Goal: Information Seeking & Learning: Understand process/instructions

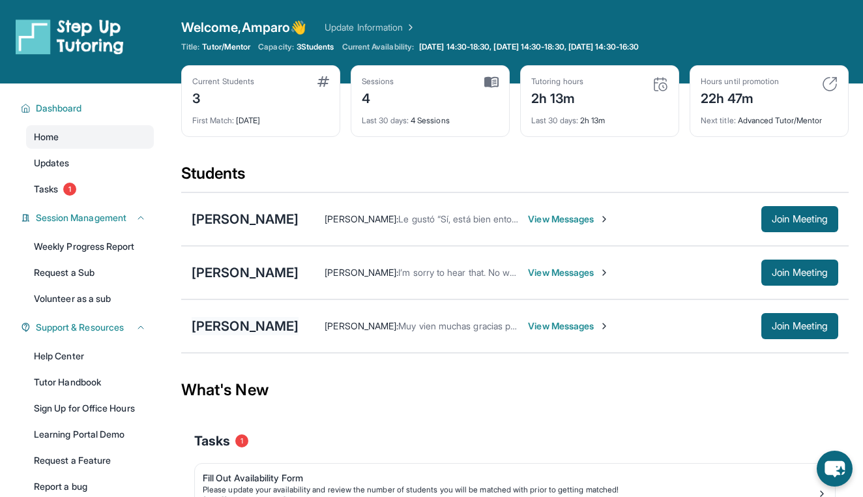
click at [252, 325] on div "[PERSON_NAME]" at bounding box center [245, 326] width 107 height 18
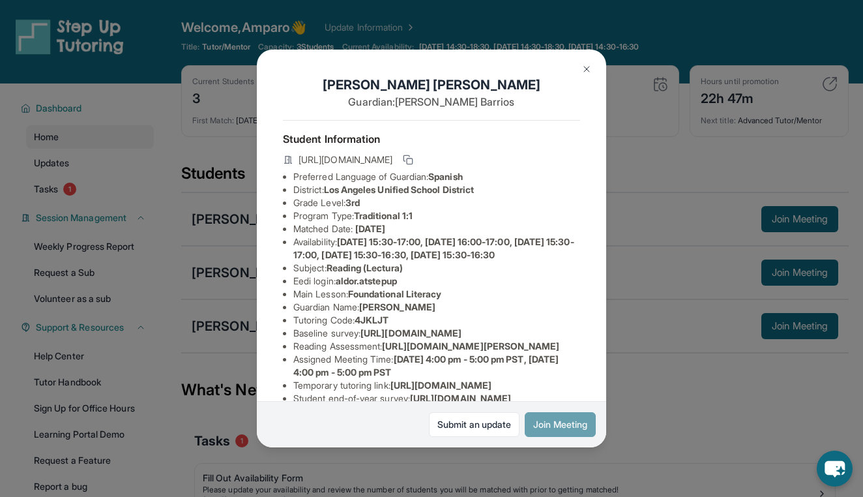
click at [555, 418] on button "Join Meeting" at bounding box center [560, 424] width 71 height 25
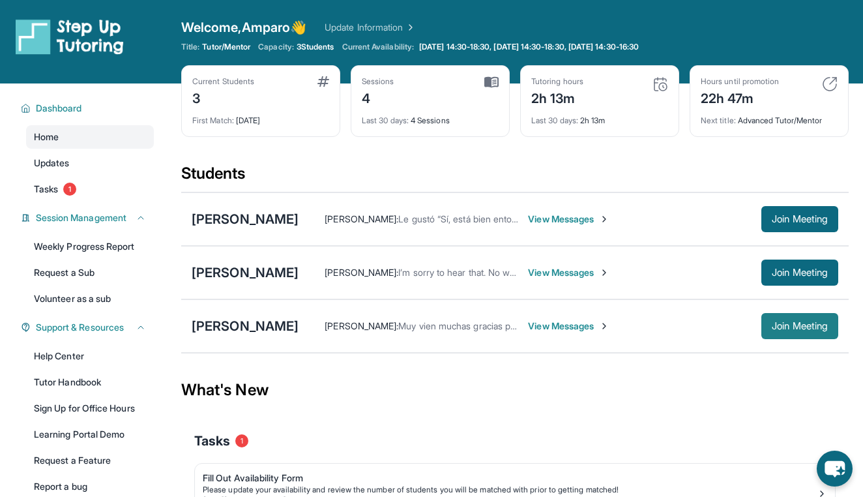
click at [793, 328] on span "Join Meeting" at bounding box center [800, 326] width 56 height 8
click at [251, 326] on div "[PERSON_NAME]" at bounding box center [245, 326] width 107 height 18
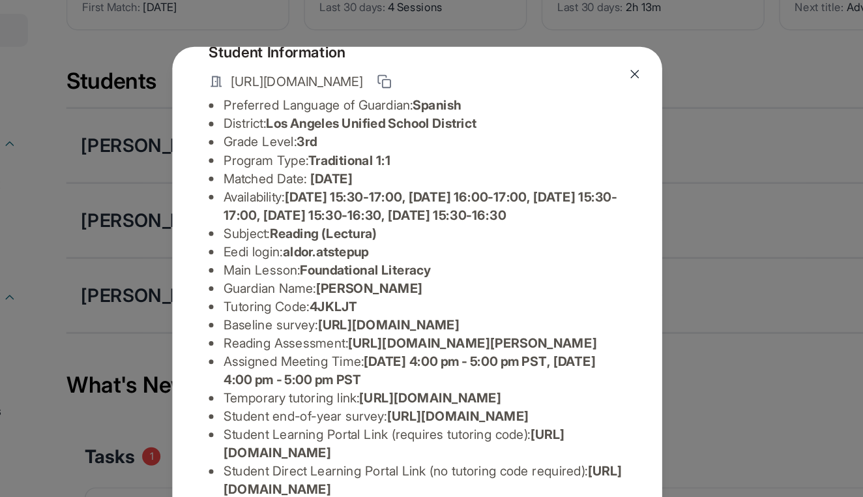
scroll to position [109, 12]
click at [581, 64] on img at bounding box center [586, 69] width 10 height 10
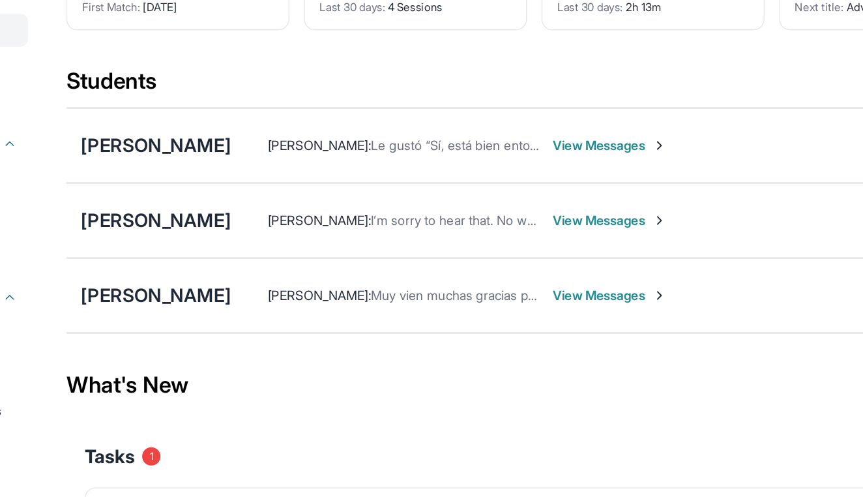
click at [613, 64] on div "Students" at bounding box center [514, 78] width 667 height 29
click at [192, 111] on div "[PERSON_NAME]" at bounding box center [245, 120] width 107 height 18
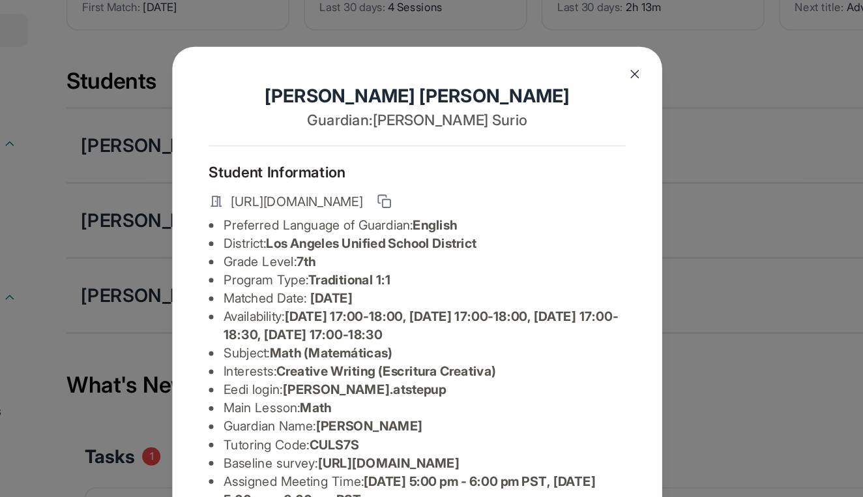
click at [581, 64] on img at bounding box center [586, 69] width 10 height 10
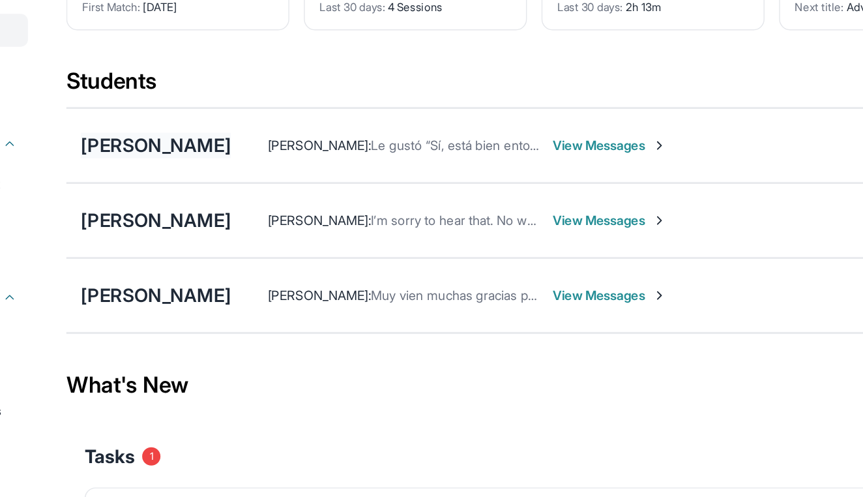
click at [192, 111] on div "[PERSON_NAME]" at bounding box center [245, 120] width 107 height 18
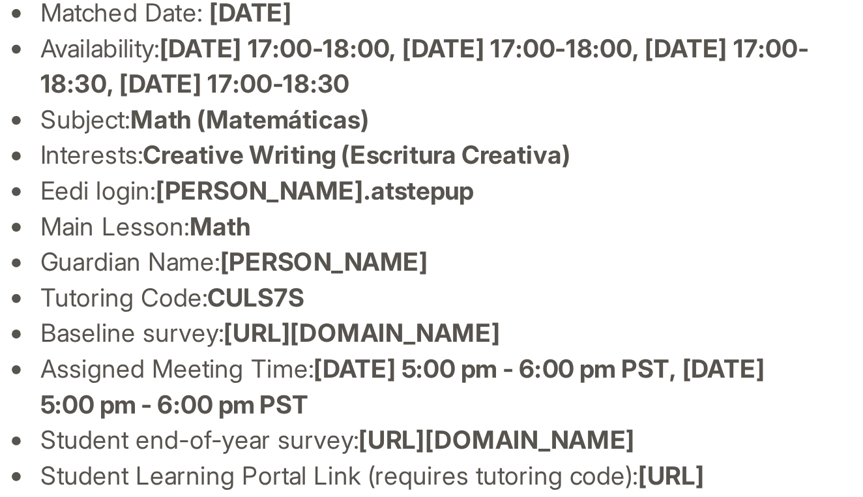
scroll to position [164, 0]
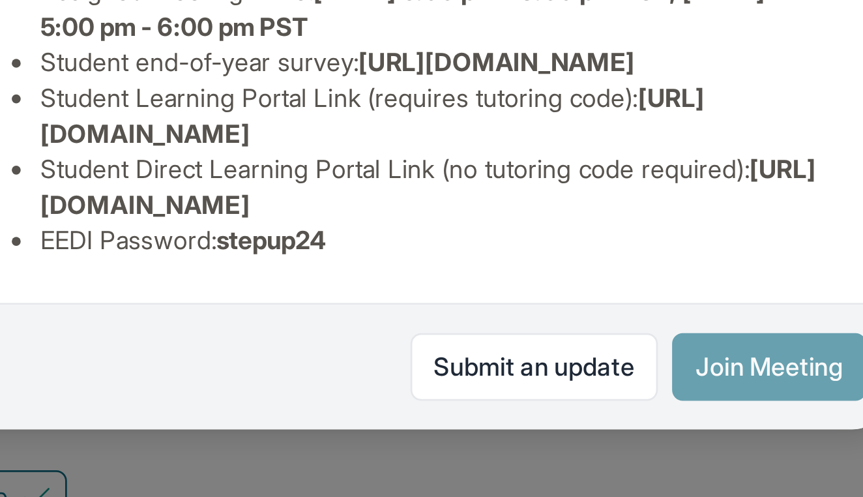
click at [525, 412] on button "Join Meeting" at bounding box center [560, 424] width 71 height 25
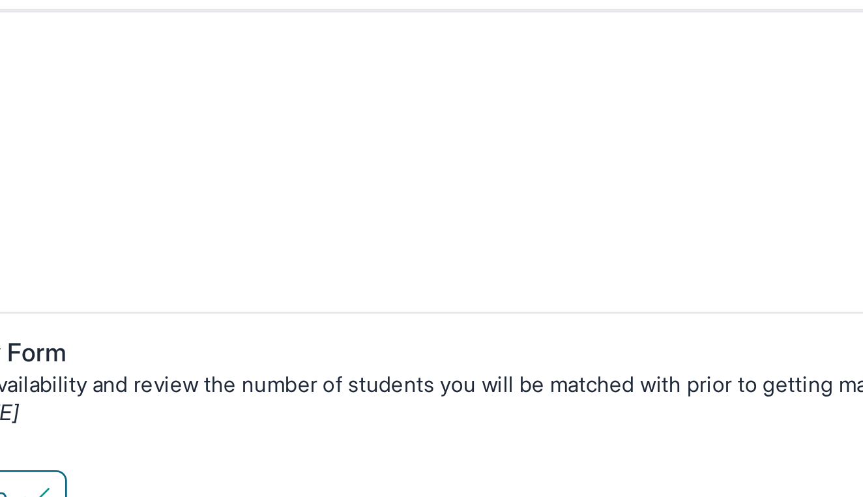
scroll to position [98, 0]
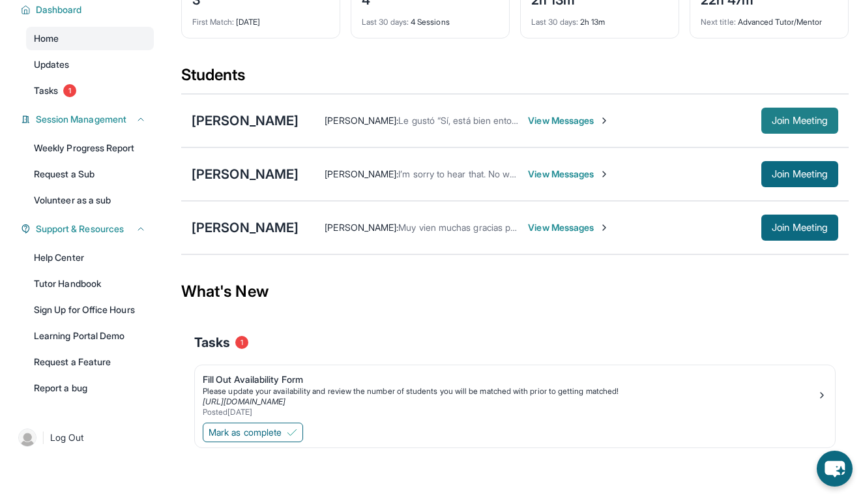
click at [812, 123] on span "Join Meeting" at bounding box center [800, 121] width 56 height 8
click at [783, 124] on span "Join Meeting" at bounding box center [800, 121] width 56 height 8
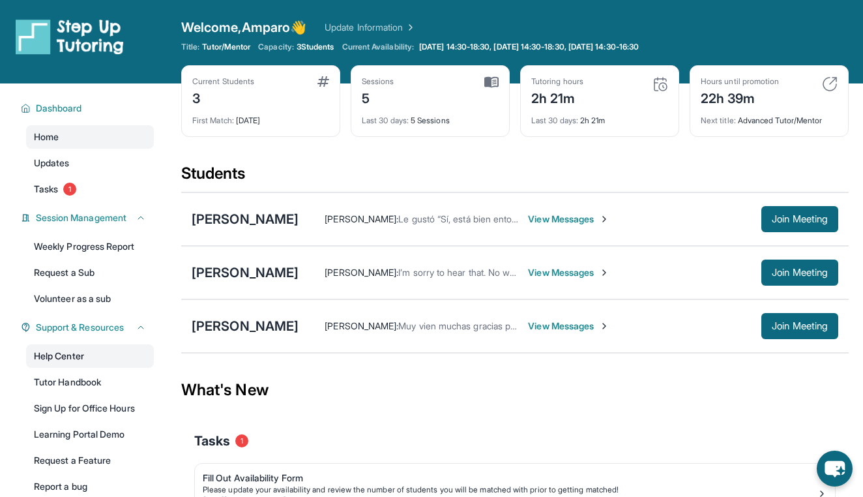
click at [82, 353] on link "Help Center" at bounding box center [90, 355] width 128 height 23
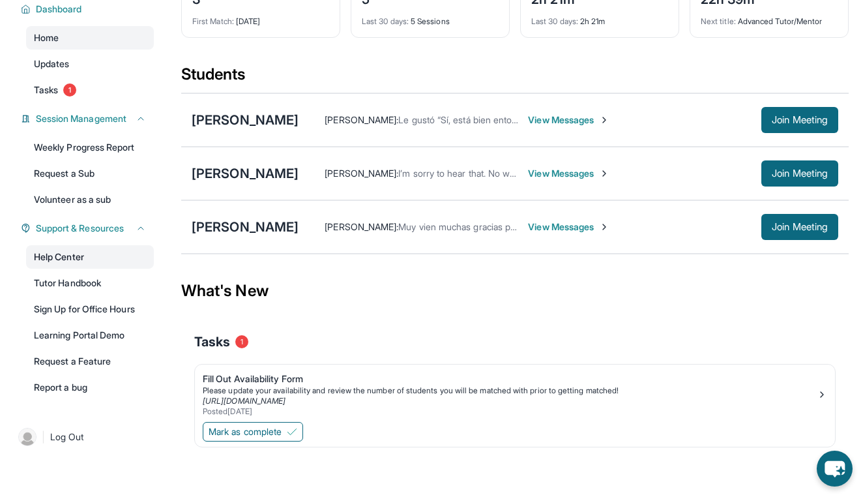
scroll to position [99, 0]
click at [81, 286] on link "Tutor Handbook" at bounding box center [90, 282] width 128 height 23
click at [88, 261] on link "Help Center" at bounding box center [90, 256] width 128 height 23
click at [126, 119] on span "Session Management" at bounding box center [81, 118] width 91 height 13
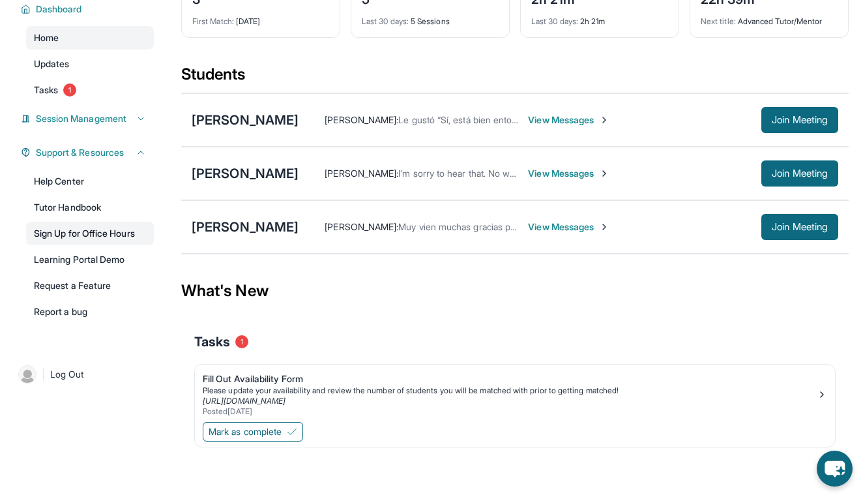
click at [99, 233] on link "Sign Up for Office Hours" at bounding box center [90, 233] width 128 height 23
click at [91, 182] on link "Help Center" at bounding box center [90, 180] width 128 height 23
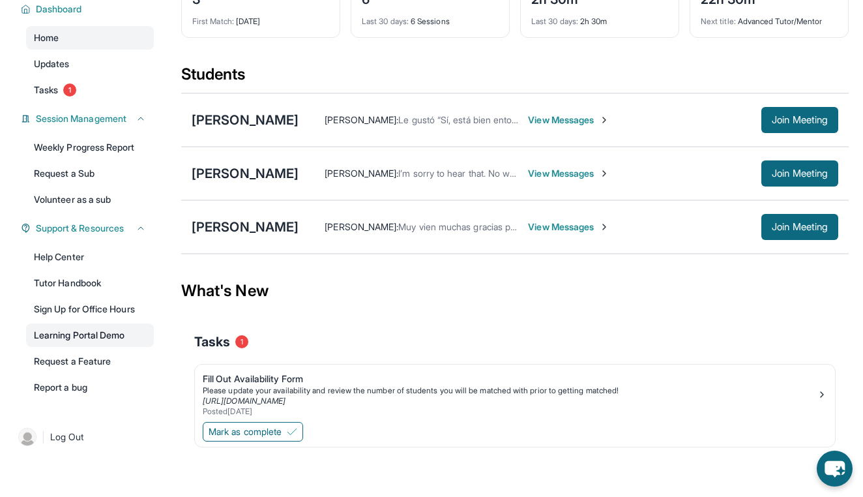
scroll to position [99, 0]
click at [95, 261] on link "Help Center" at bounding box center [90, 256] width 128 height 23
